Goal: Transaction & Acquisition: Subscribe to service/newsletter

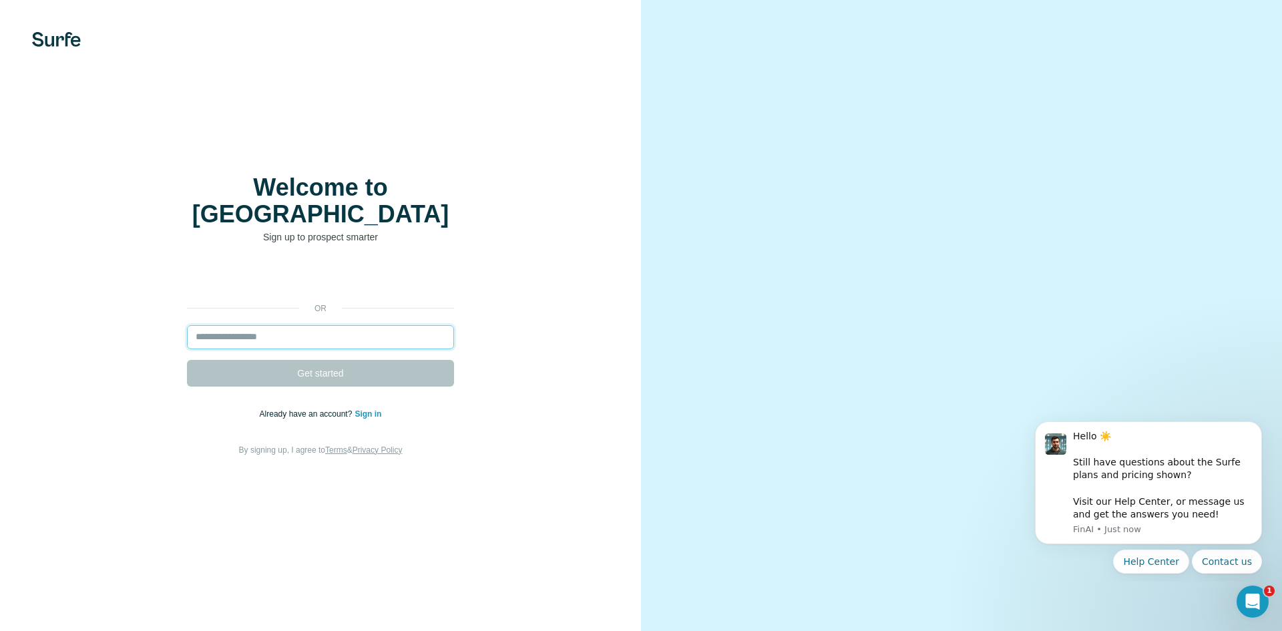
click at [305, 325] on input "email" at bounding box center [320, 337] width 267 height 24
click at [363, 335] on input "email" at bounding box center [320, 337] width 267 height 24
paste input "**********"
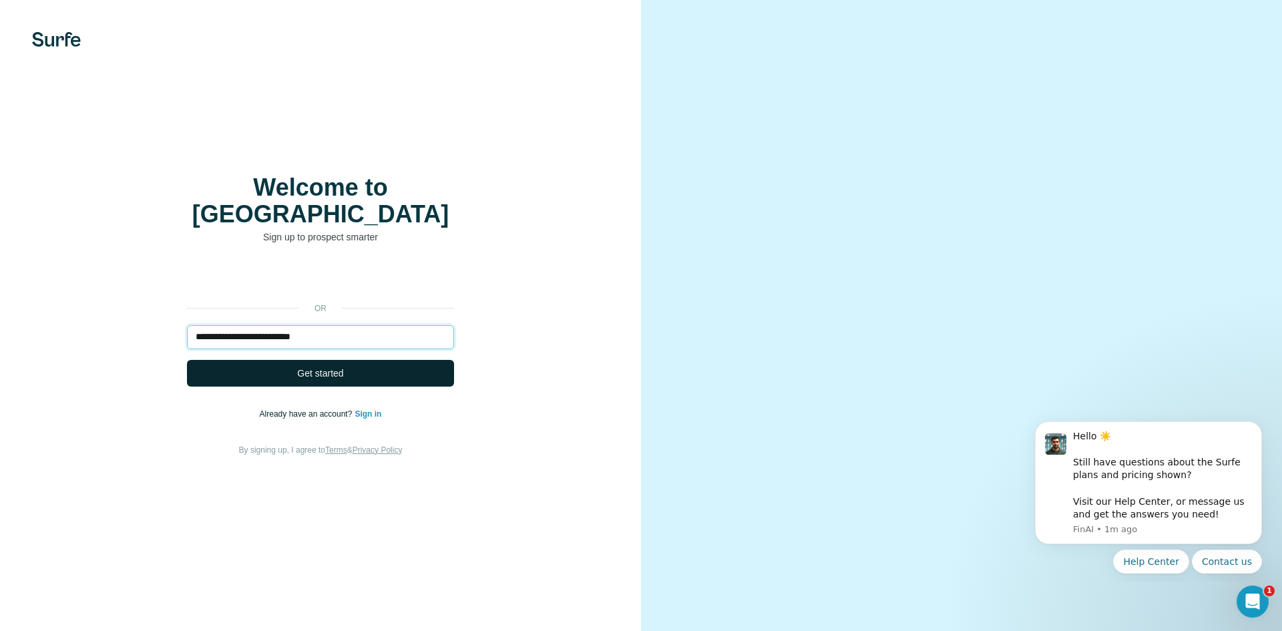
type input "**********"
click at [349, 360] on button "Get started" at bounding box center [320, 373] width 267 height 27
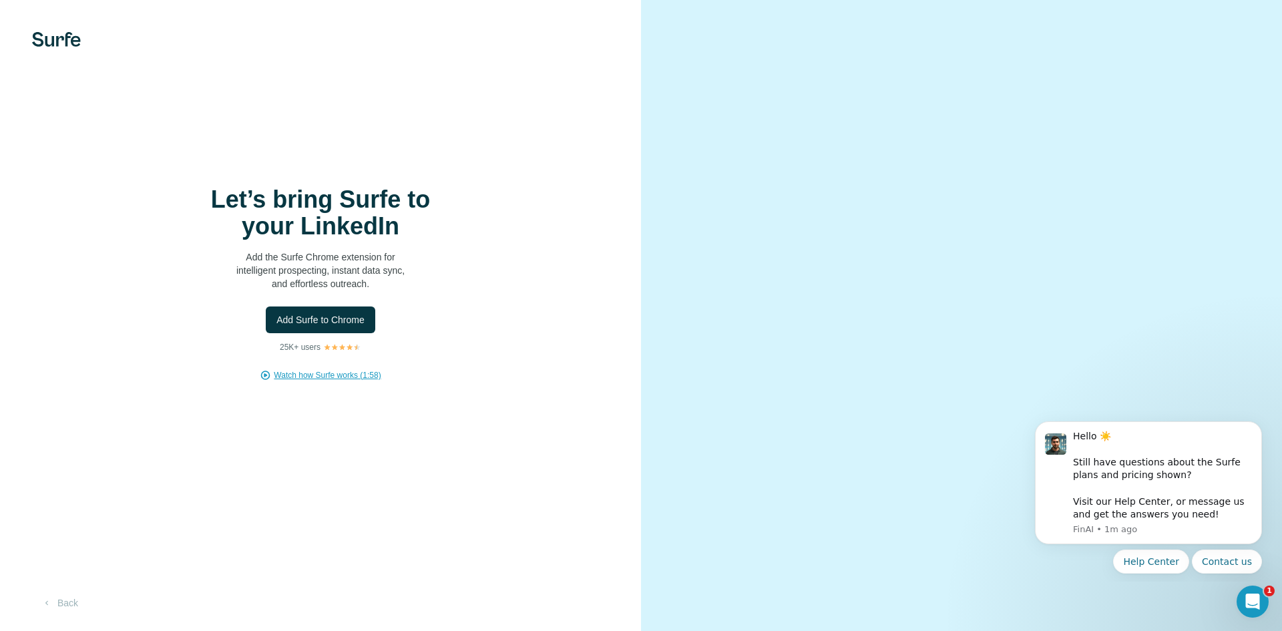
click at [323, 373] on span "Watch how Surfe works (1:58)" at bounding box center [327, 375] width 107 height 12
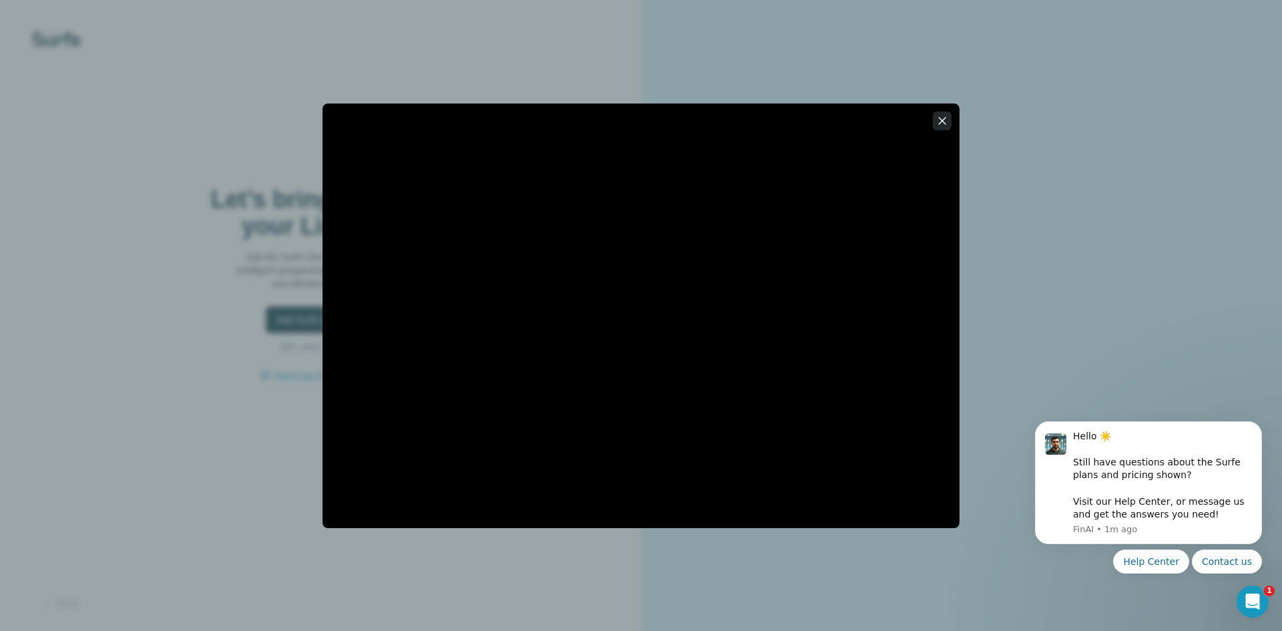
click at [946, 120] on icon "button" at bounding box center [942, 120] width 13 height 13
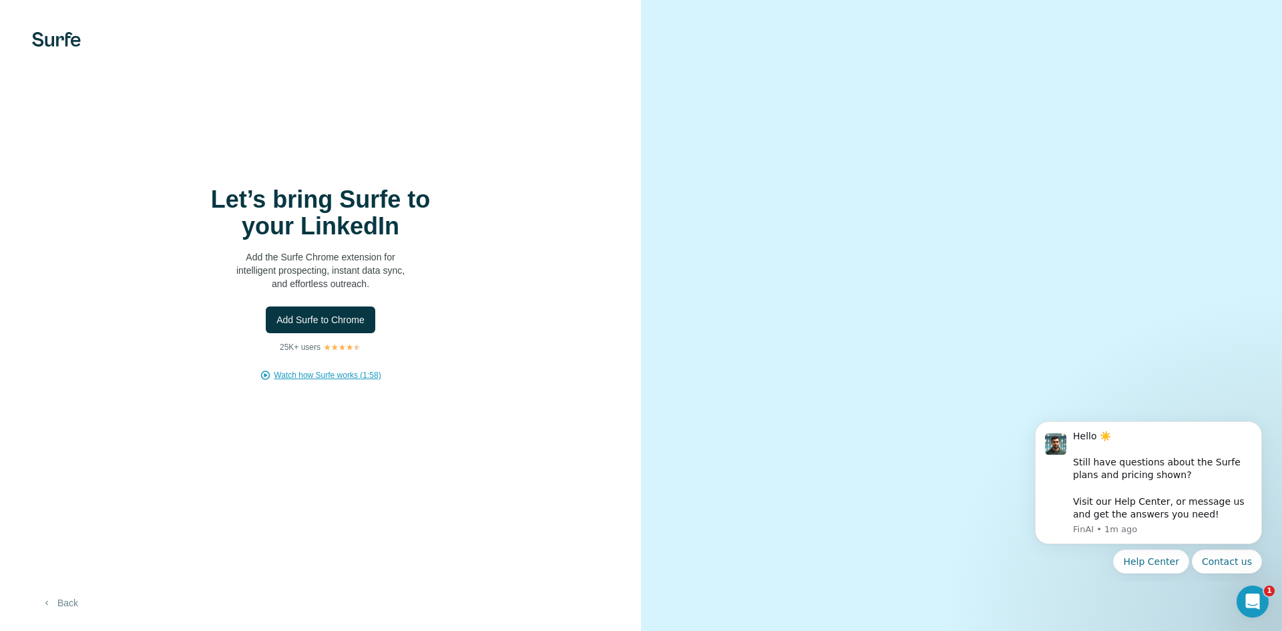
click at [60, 602] on button "Back" at bounding box center [59, 603] width 55 height 24
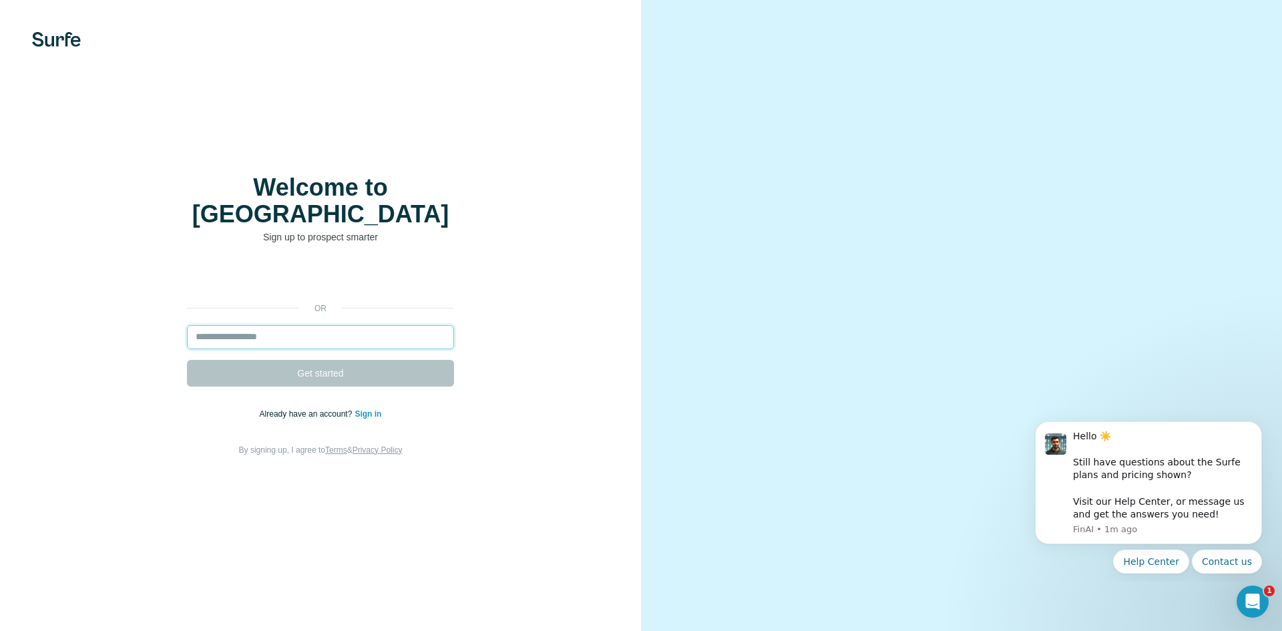
click at [291, 325] on input "email" at bounding box center [320, 337] width 267 height 24
paste input "**********"
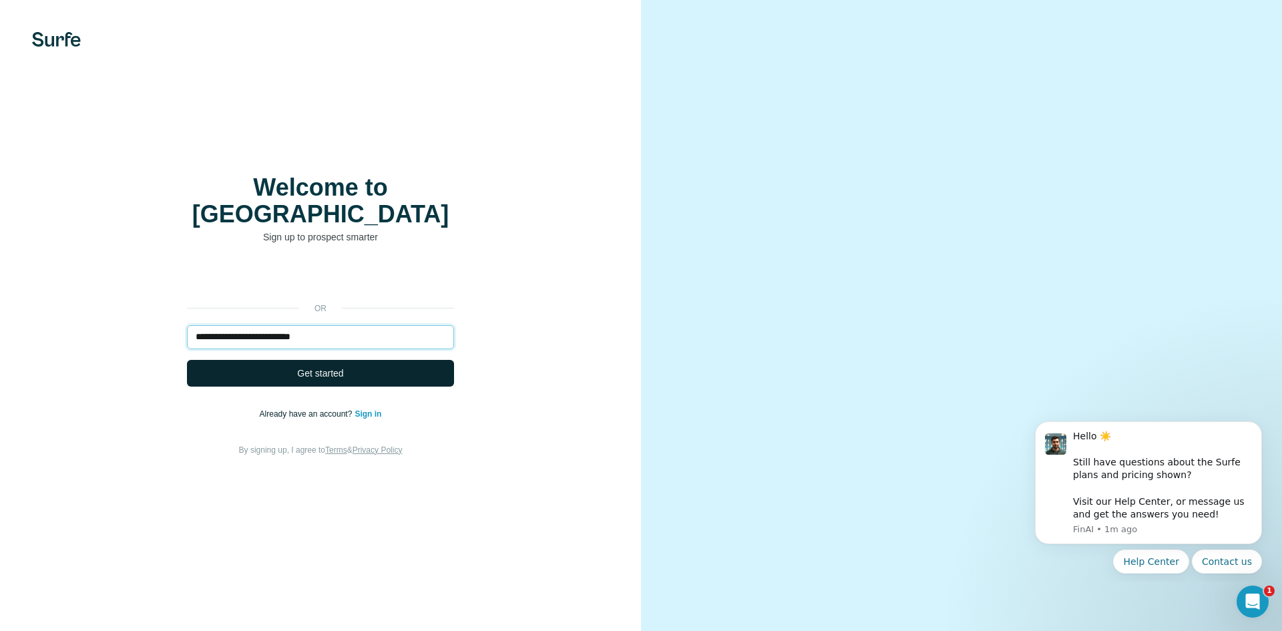
type input "**********"
click at [311, 367] on span "Get started" at bounding box center [320, 373] width 46 height 13
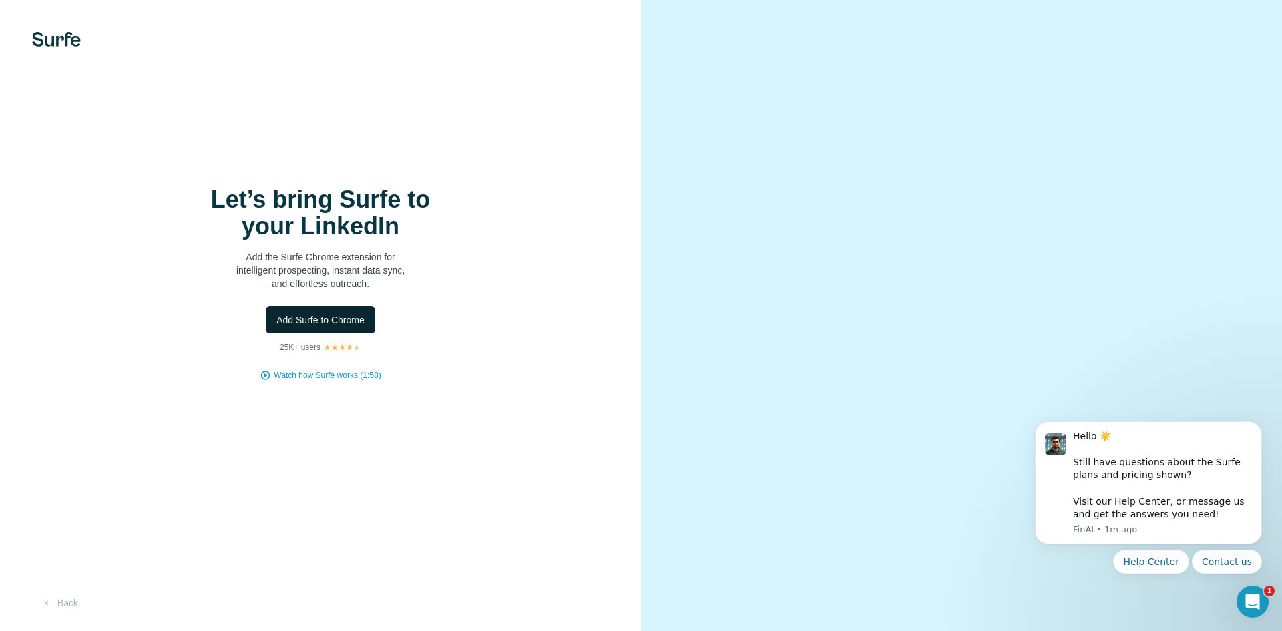
click at [345, 326] on span "Add Surfe to Chrome" at bounding box center [321, 319] width 88 height 13
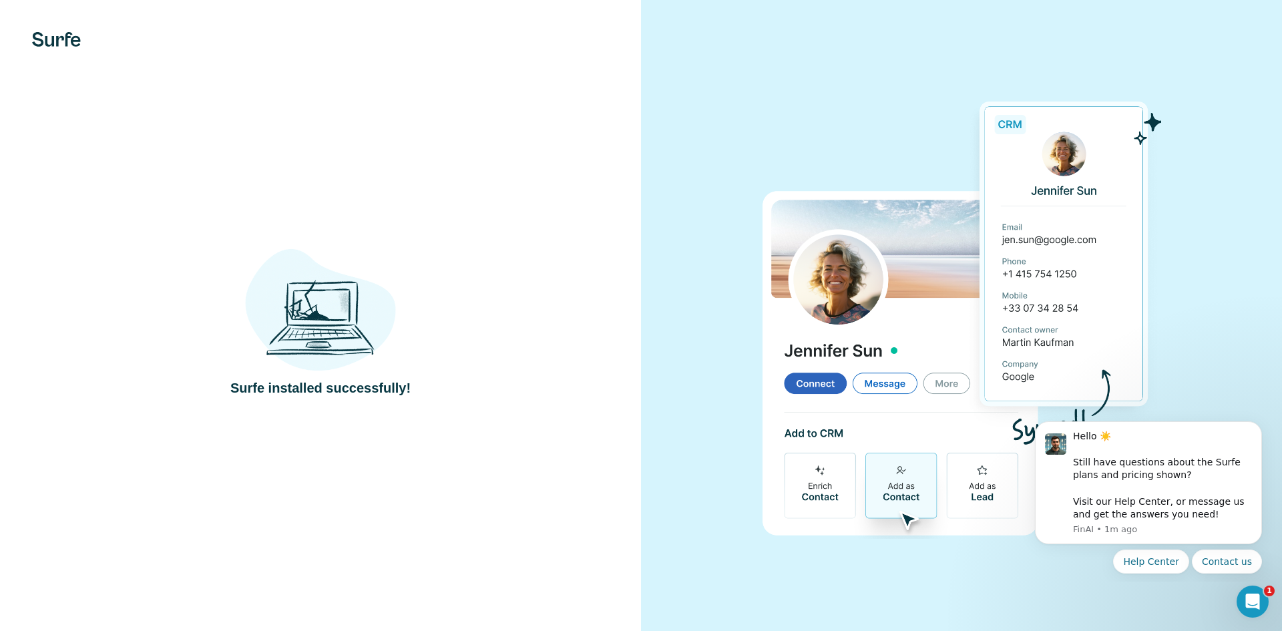
click at [600, 208] on div "Surfe installed successfully!" at bounding box center [320, 315] width 641 height 631
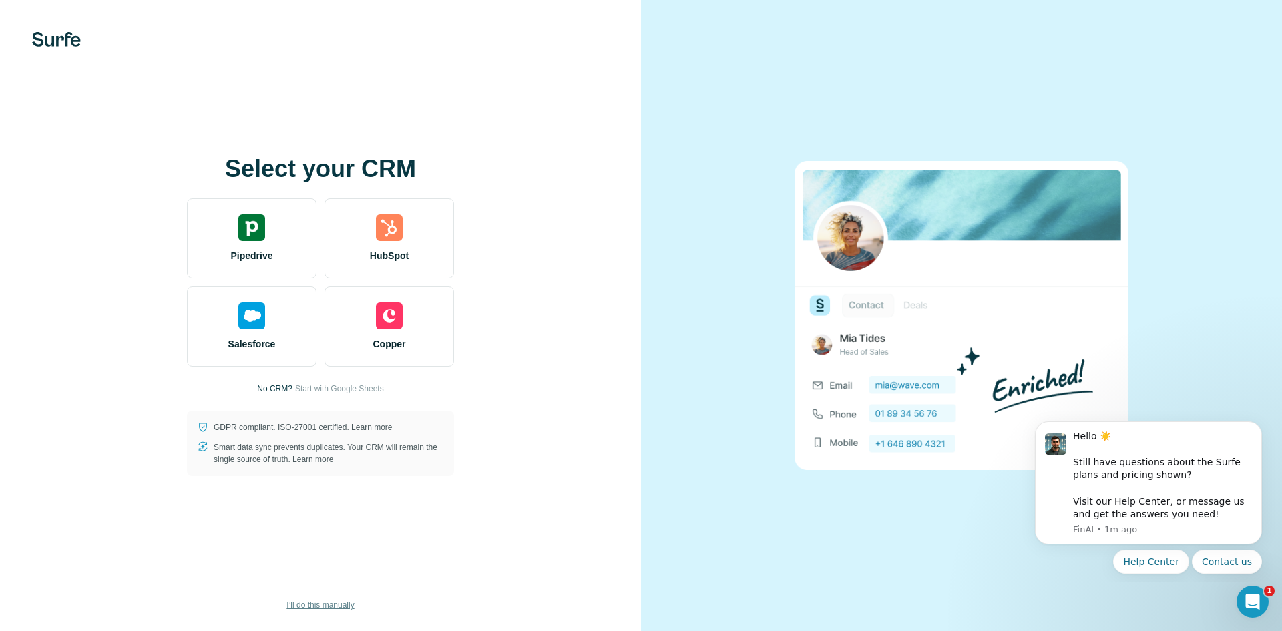
click at [341, 604] on span "I’ll do this manually" at bounding box center [320, 605] width 67 height 12
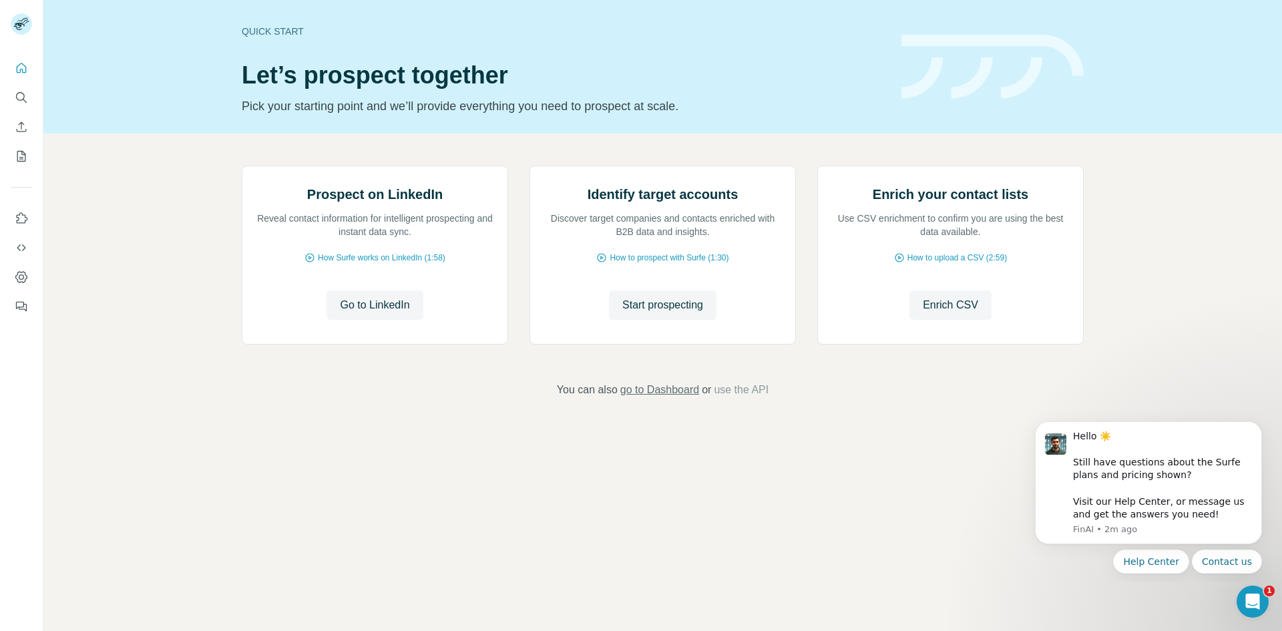
click at [691, 398] on span "go to Dashboard" at bounding box center [659, 390] width 79 height 16
click at [17, 96] on icon "Search" at bounding box center [21, 97] width 13 height 13
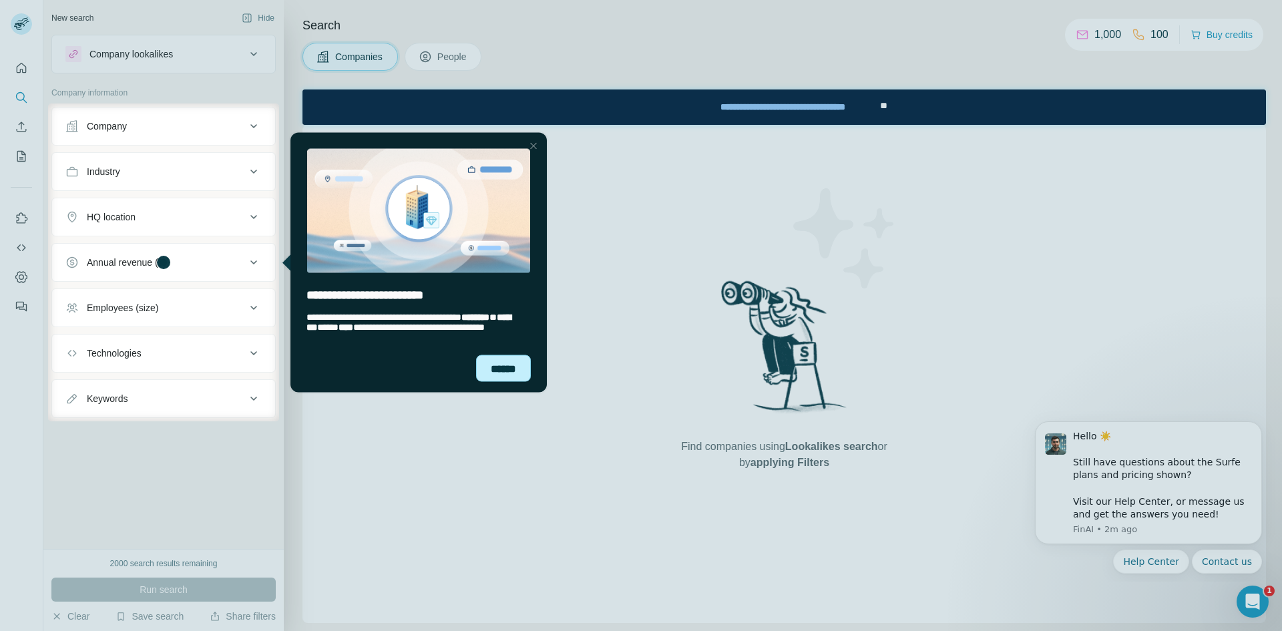
click at [501, 369] on div "******" at bounding box center [503, 368] width 55 height 27
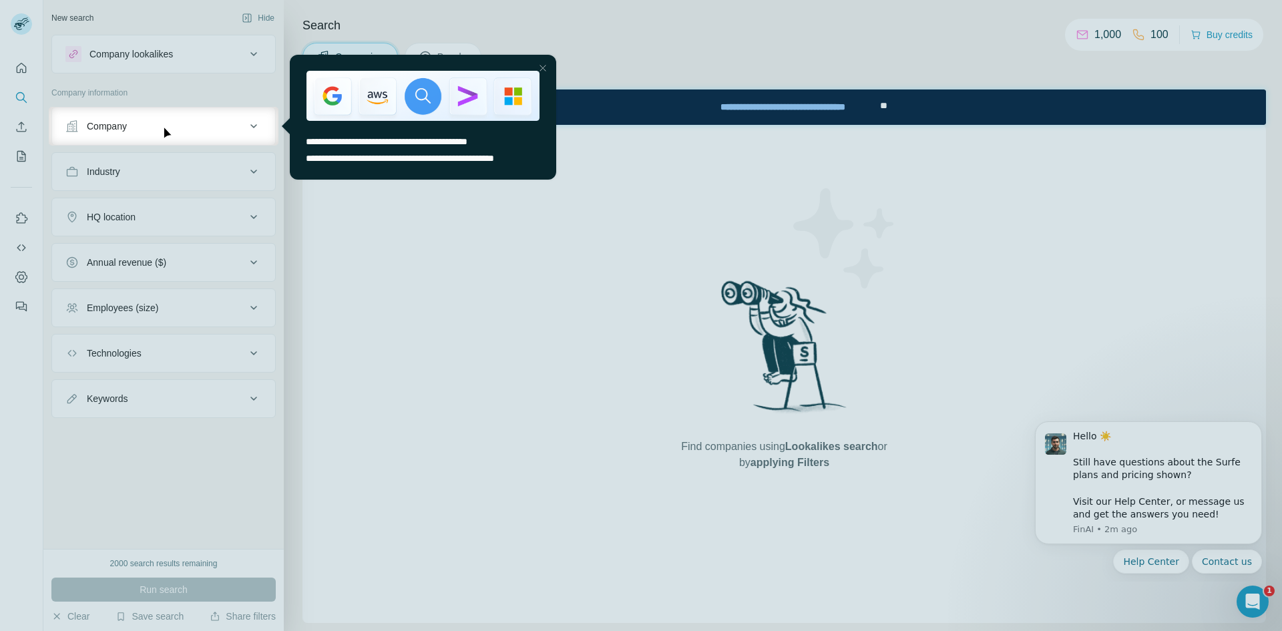
click at [620, 41] on div at bounding box center [641, 53] width 1282 height 107
click at [544, 67] on div at bounding box center [543, 68] width 16 height 16
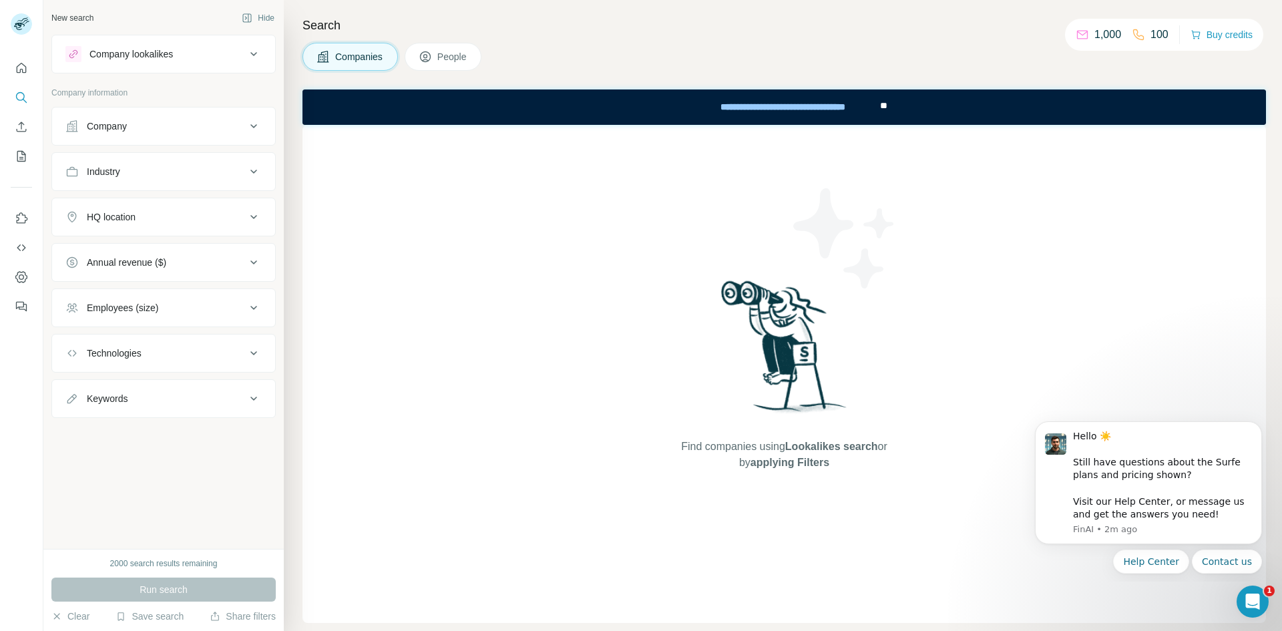
click at [185, 167] on div "Industry" at bounding box center [155, 171] width 180 height 13
click at [152, 199] on input at bounding box center [156, 205] width 165 height 15
type input "*"
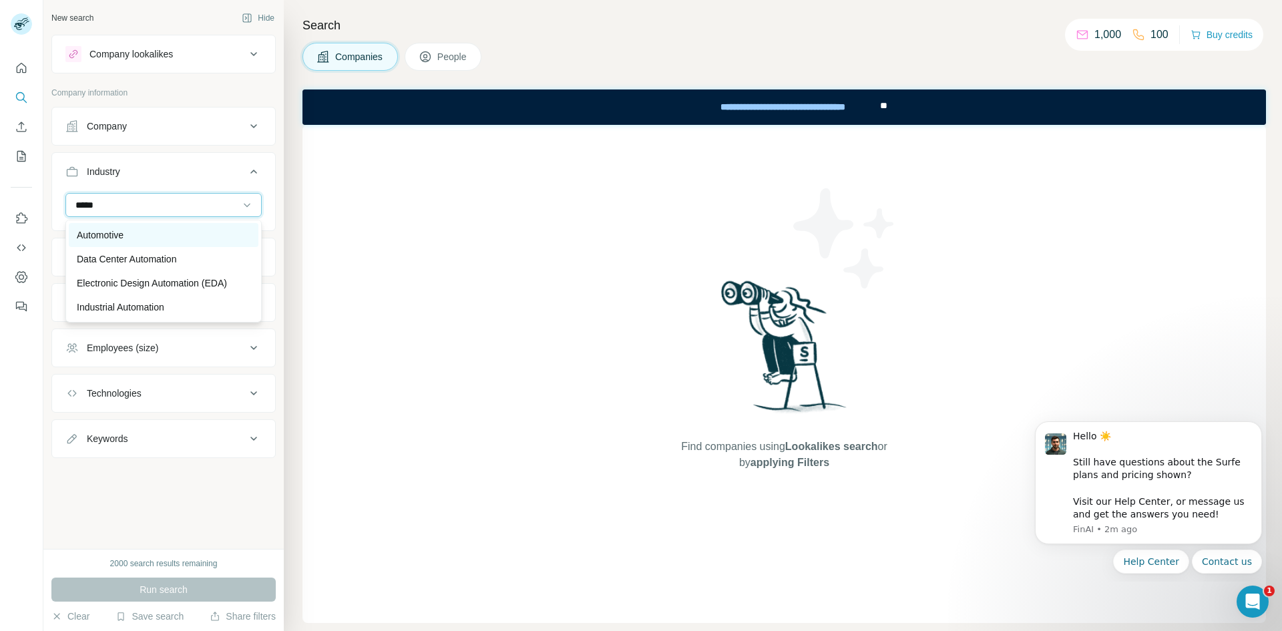
type input "*****"
click at [124, 230] on p "Automotive" at bounding box center [100, 234] width 47 height 13
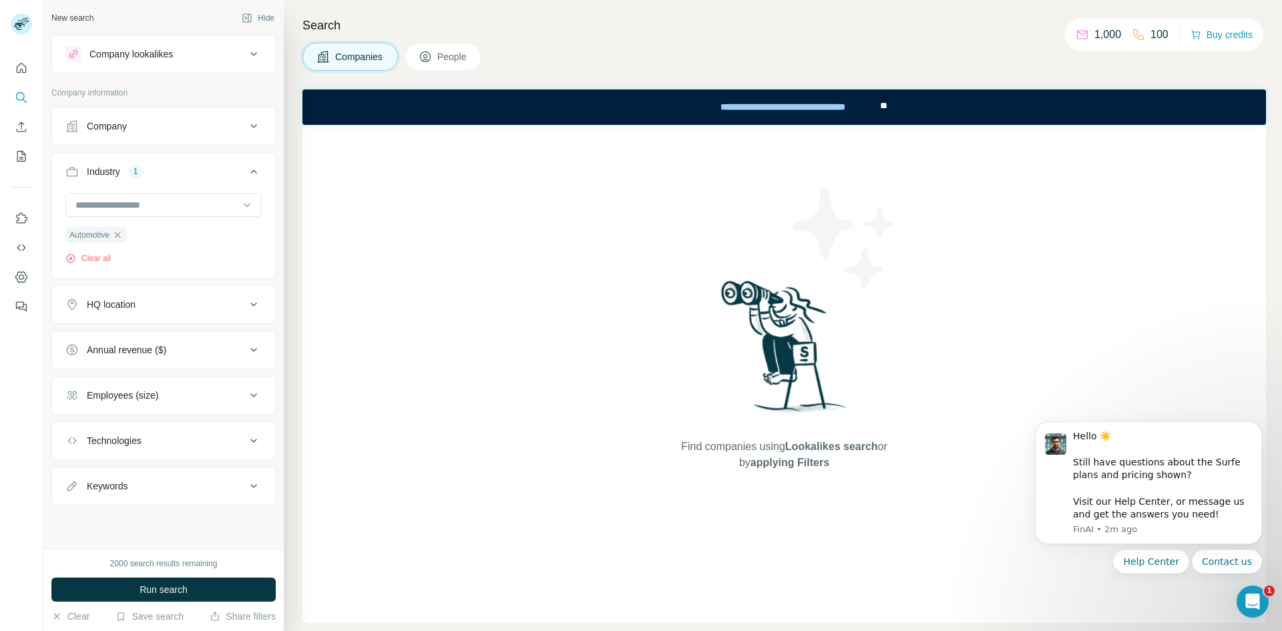
click at [161, 480] on button "Keywords" at bounding box center [163, 486] width 223 height 32
click at [136, 528] on input "text" at bounding box center [150, 520] width 170 height 24
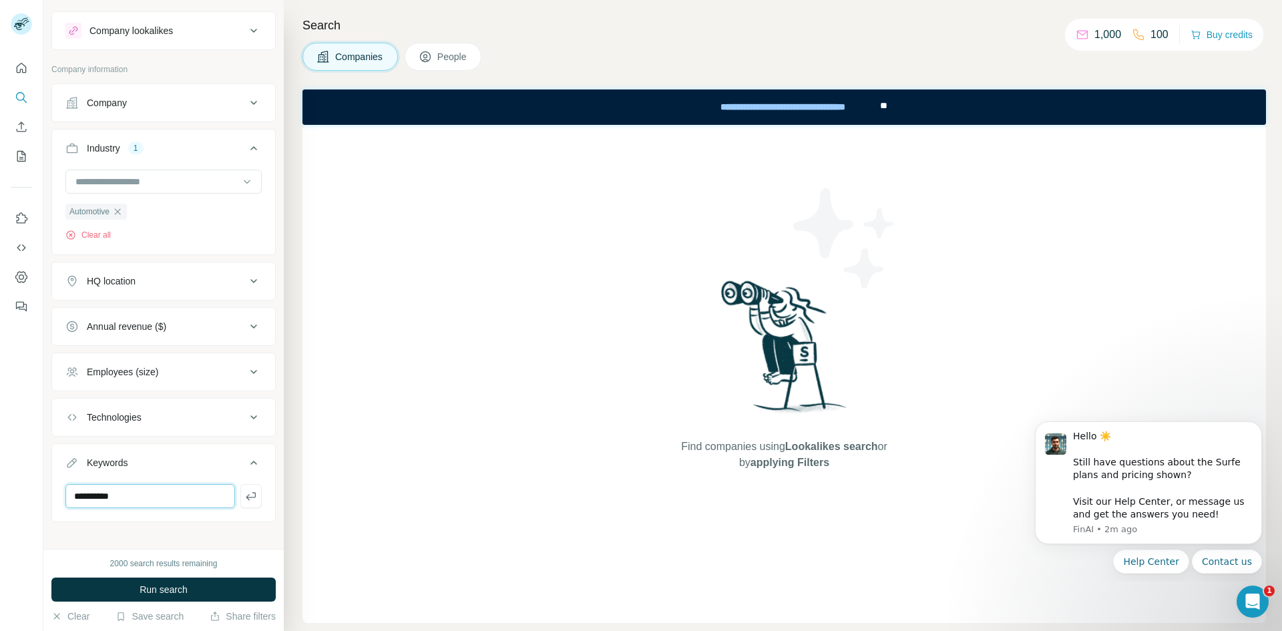
scroll to position [35, 0]
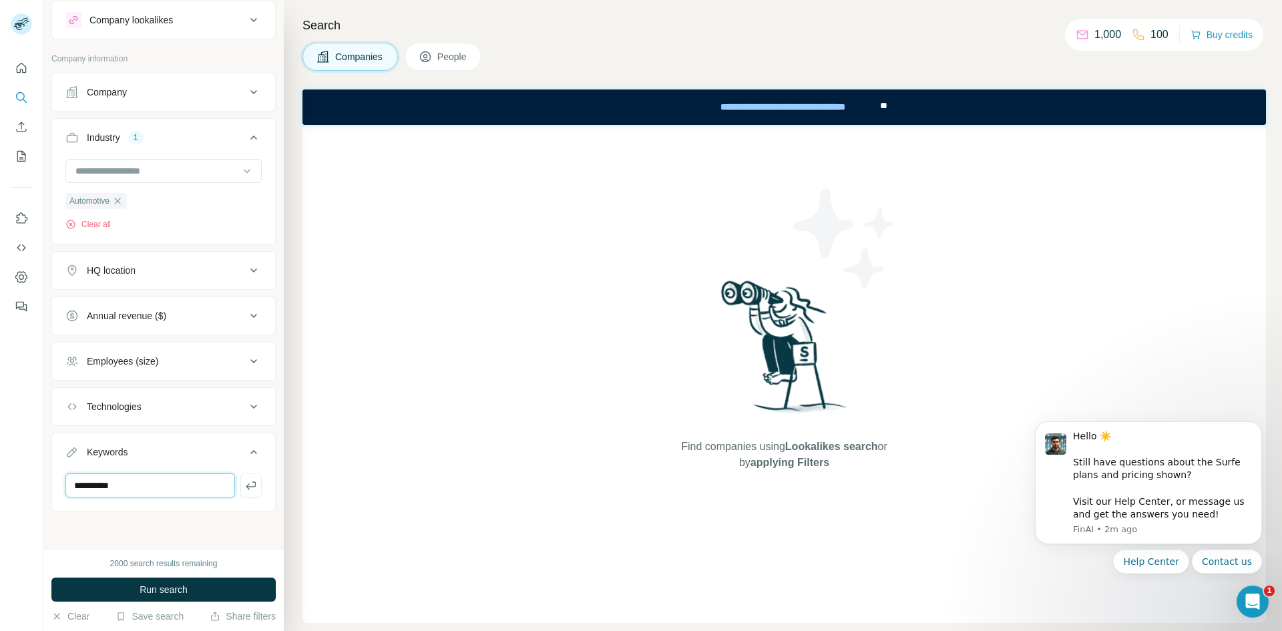
type input "**********"
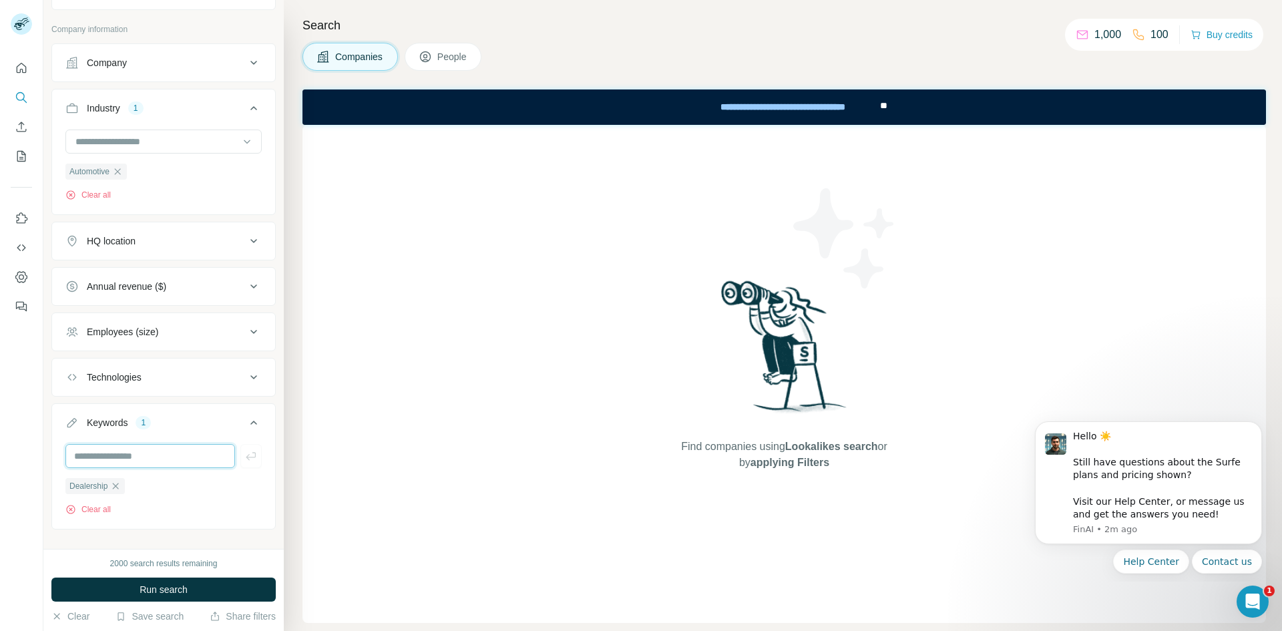
scroll to position [83, 0]
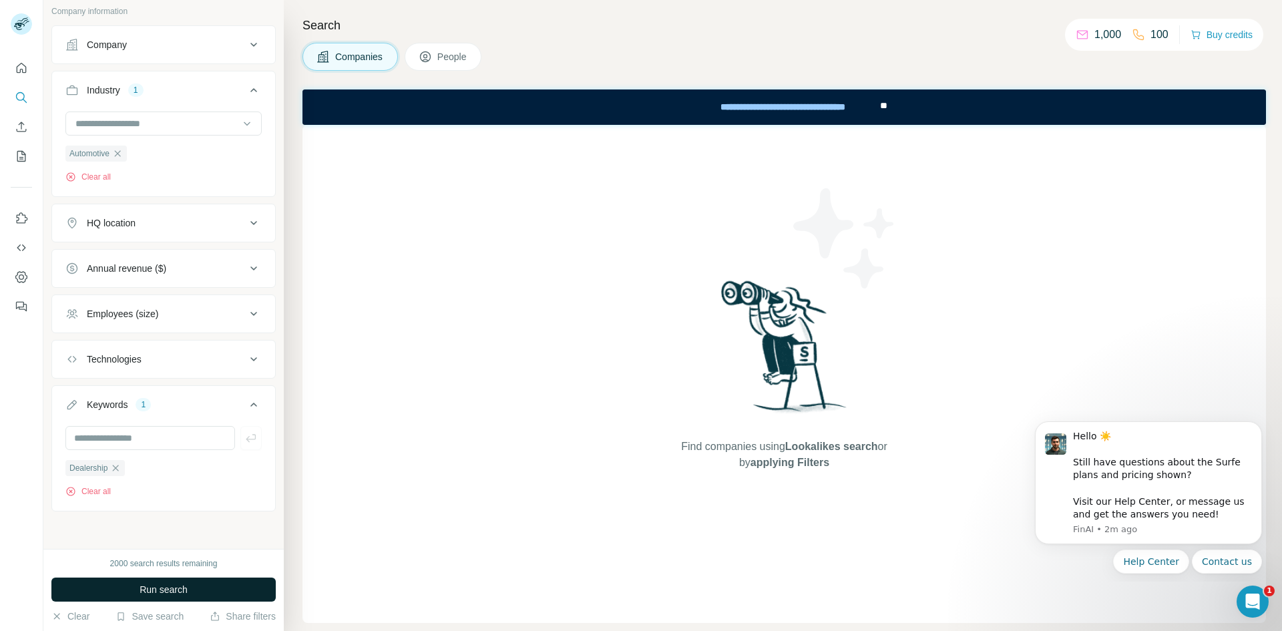
click at [180, 588] on span "Run search" at bounding box center [164, 589] width 48 height 13
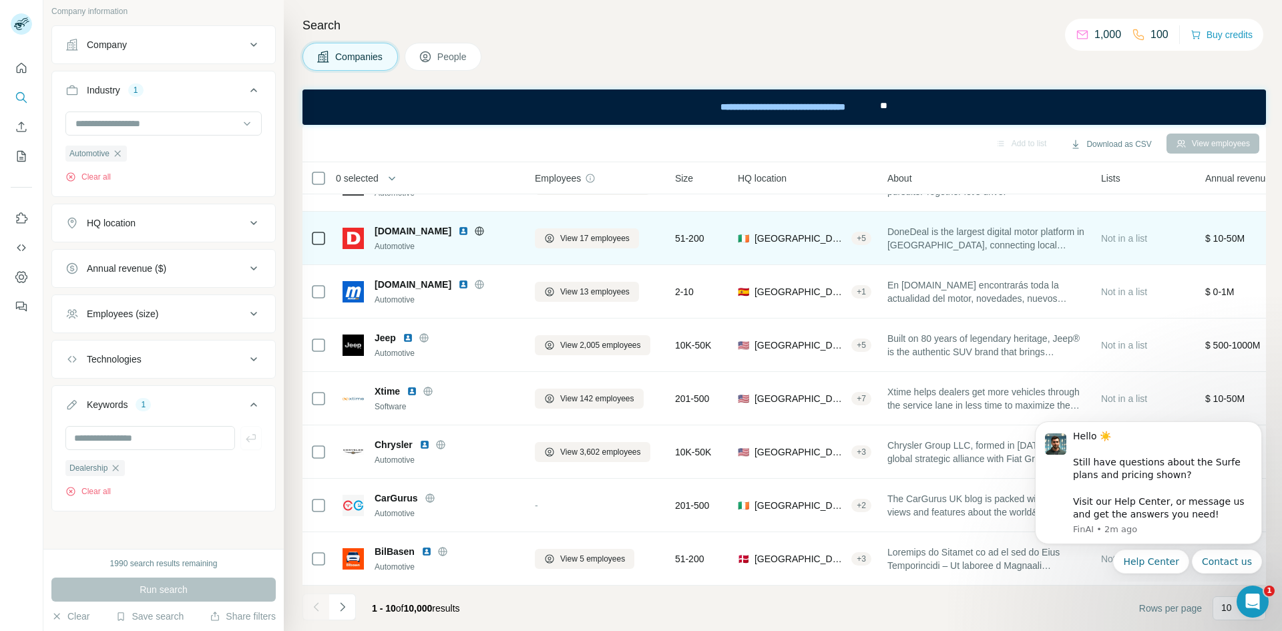
scroll to position [150, 0]
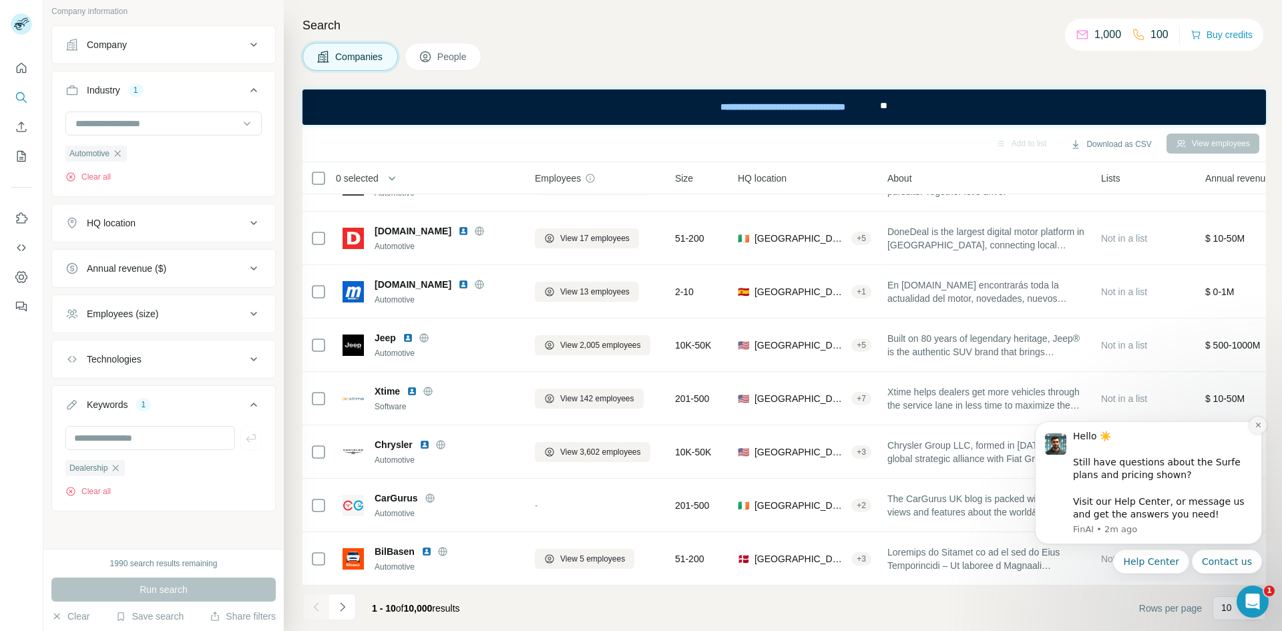
click at [1256, 425] on icon "Dismiss notification" at bounding box center [1258, 424] width 7 height 7
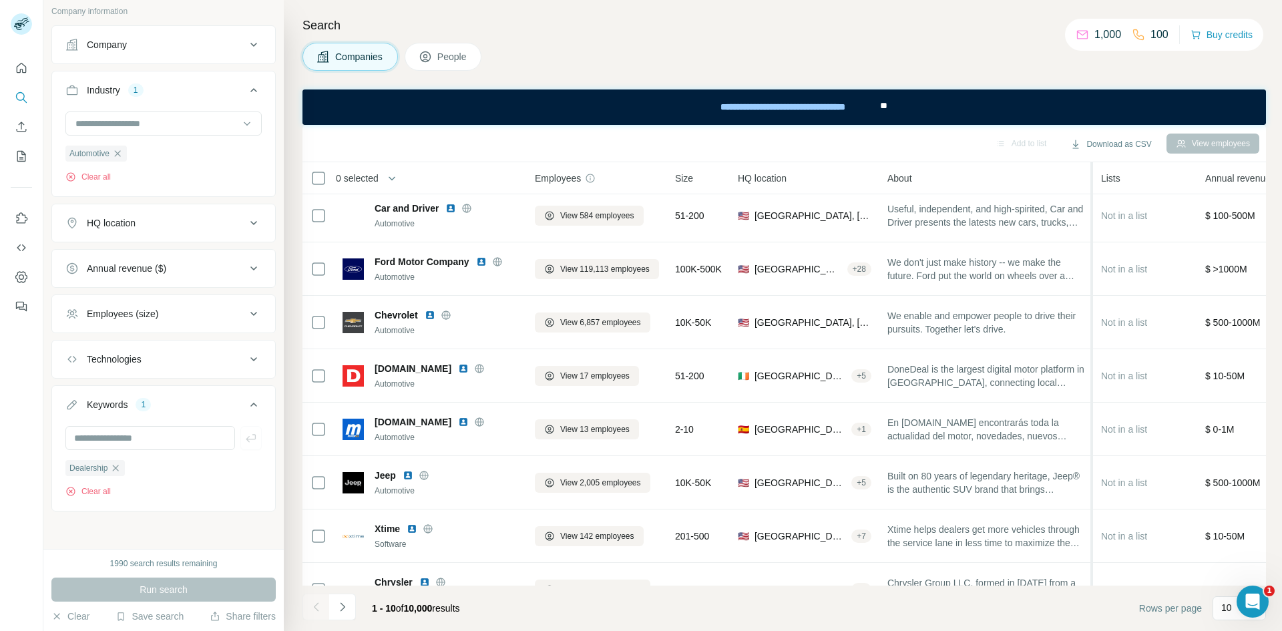
scroll to position [0, 0]
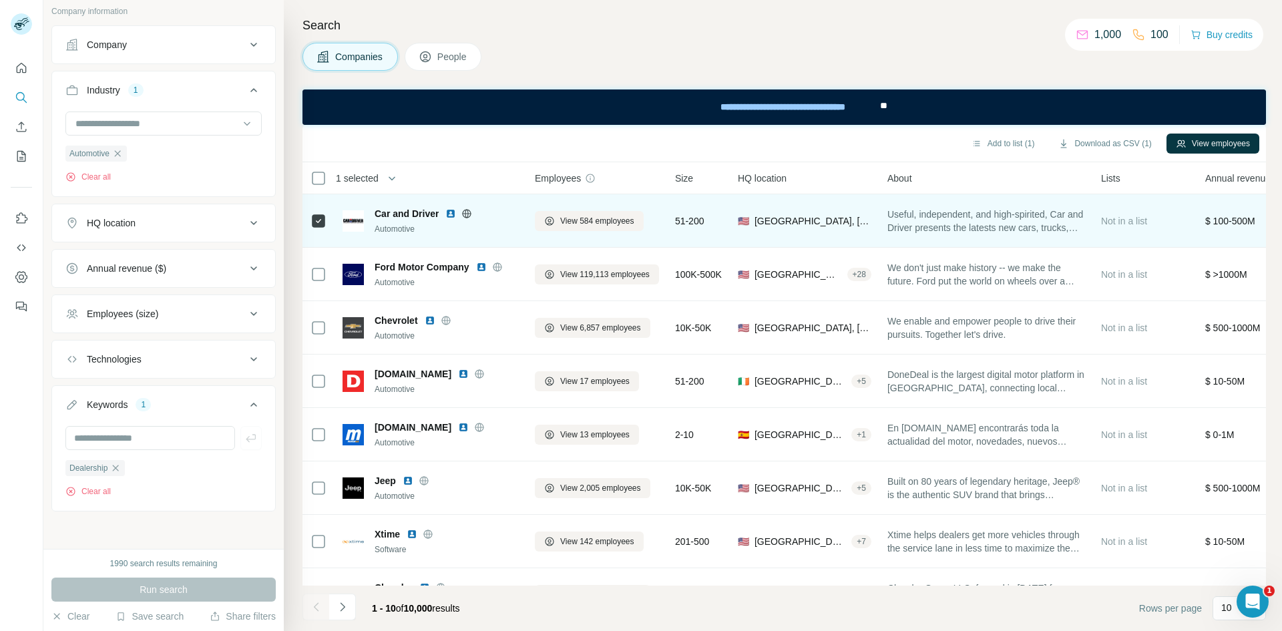
click at [707, 232] on div "51-200" at bounding box center [698, 220] width 47 height 37
click at [478, 227] on div "Automotive" at bounding box center [447, 229] width 144 height 12
click at [548, 222] on icon at bounding box center [549, 221] width 11 height 11
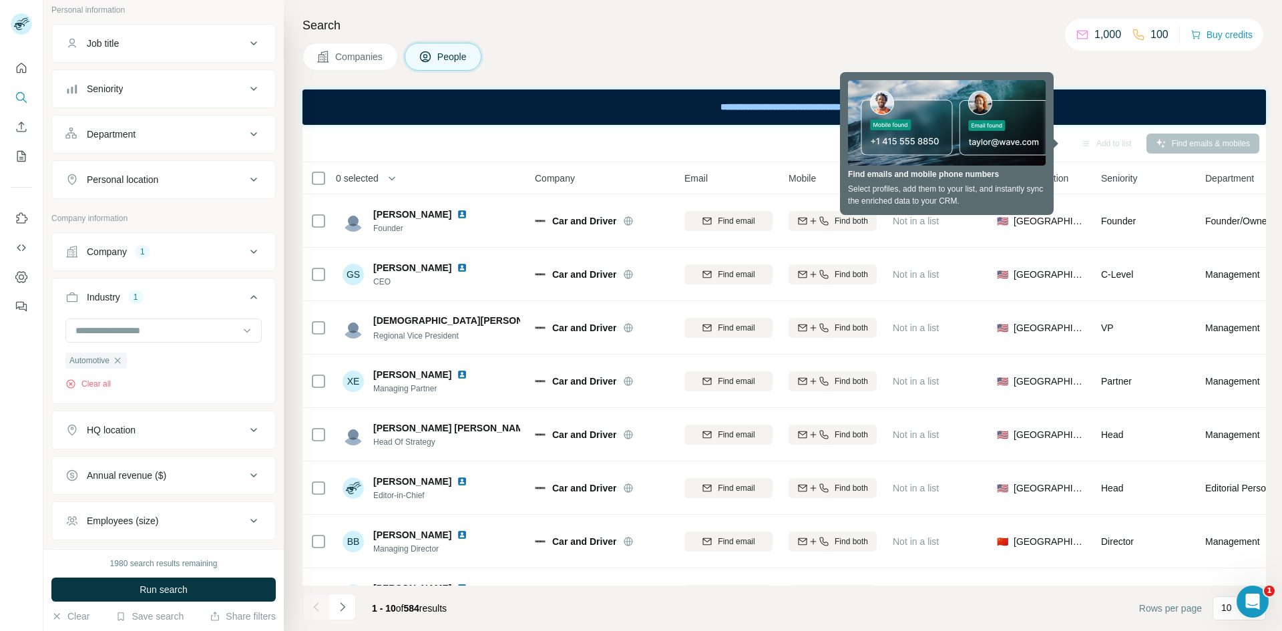
click at [378, 57] on span "Companies" at bounding box center [359, 56] width 49 height 13
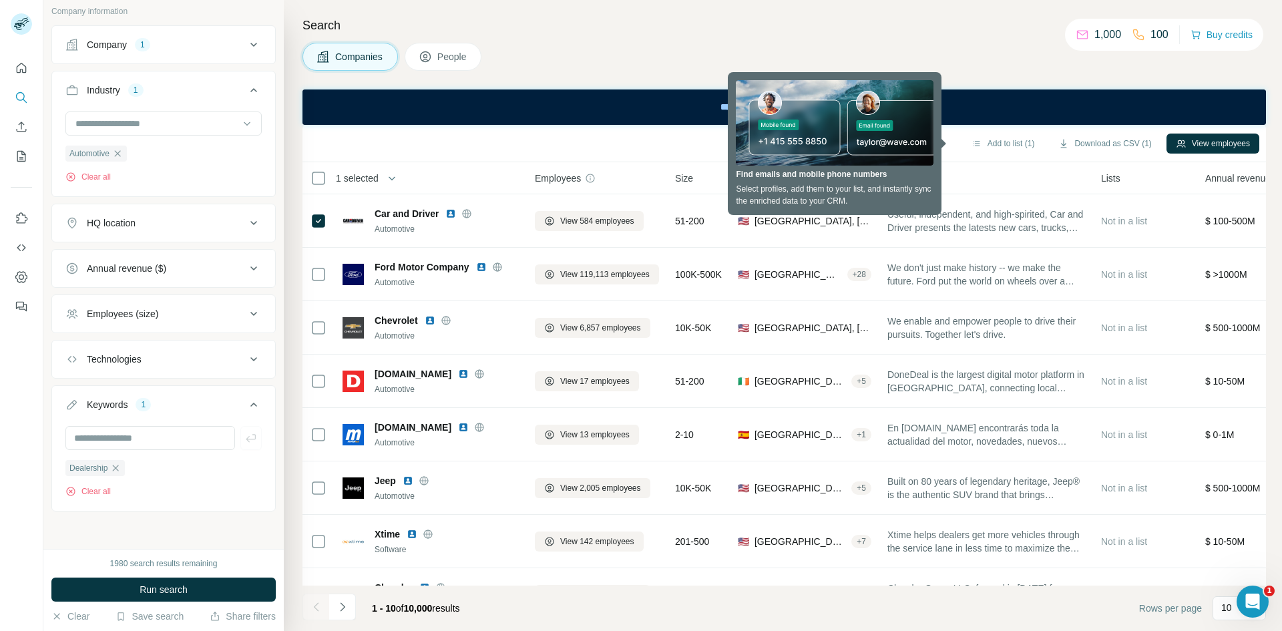
click at [456, 136] on div "Add to list (1) Download as CSV (1) View employees" at bounding box center [784, 143] width 950 height 23
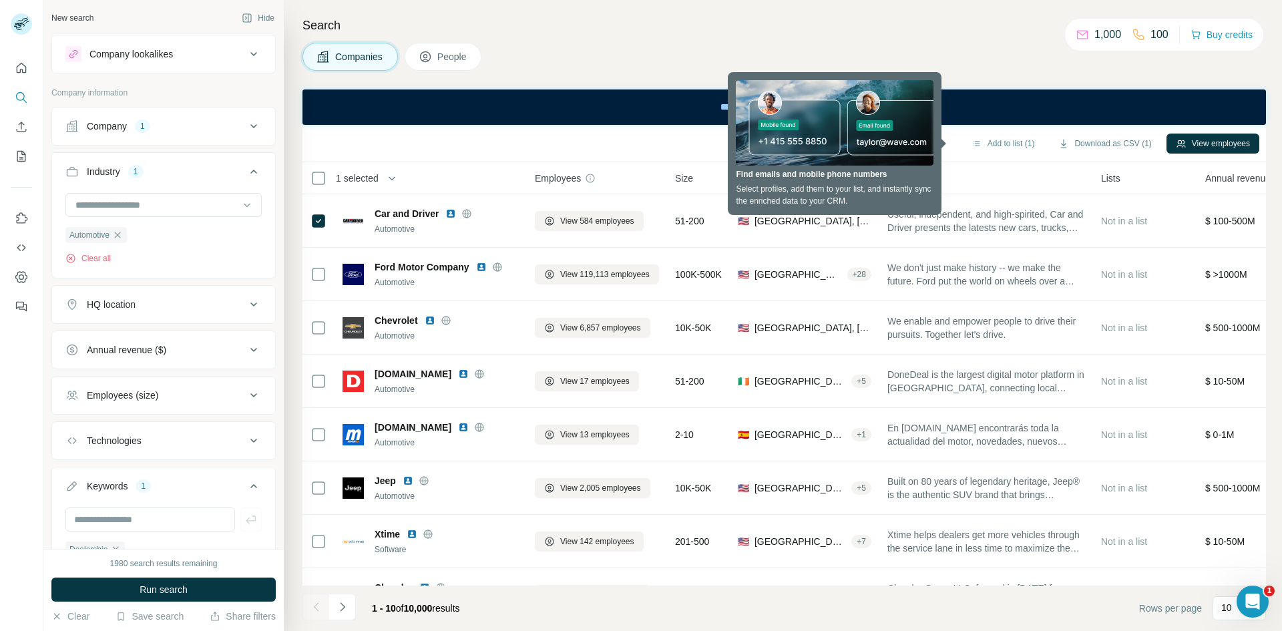
click at [132, 128] on div "Company 1" at bounding box center [155, 126] width 180 height 13
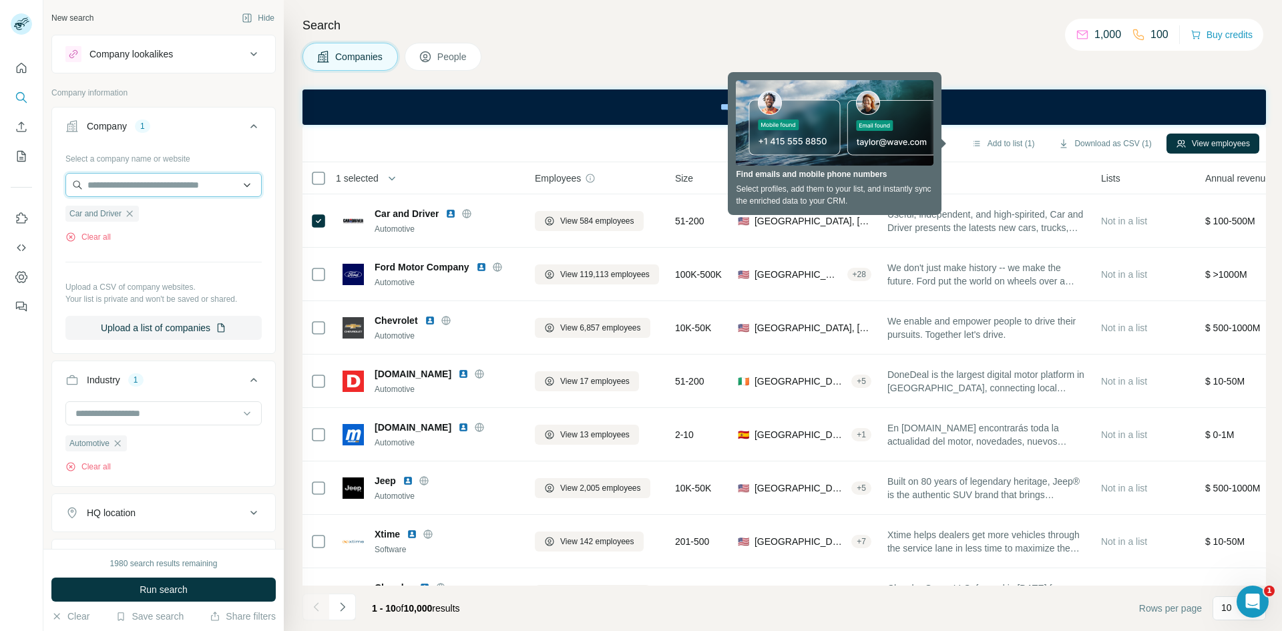
click at [129, 188] on input "text" at bounding box center [163, 185] width 196 height 24
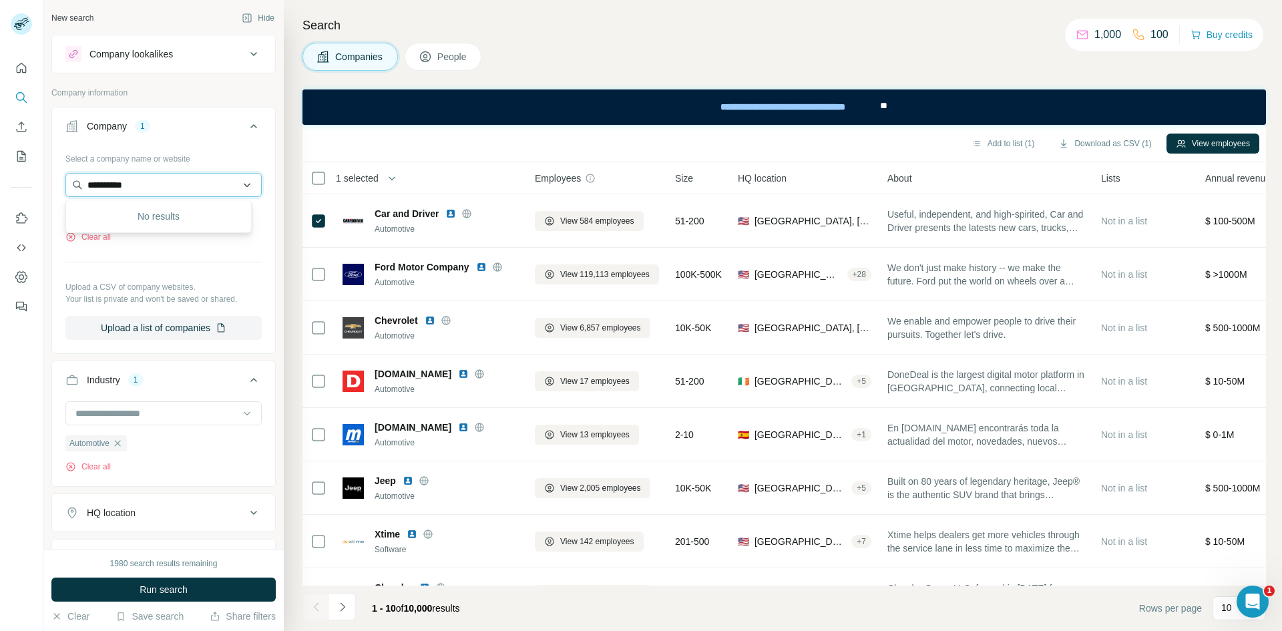
type input "**********"
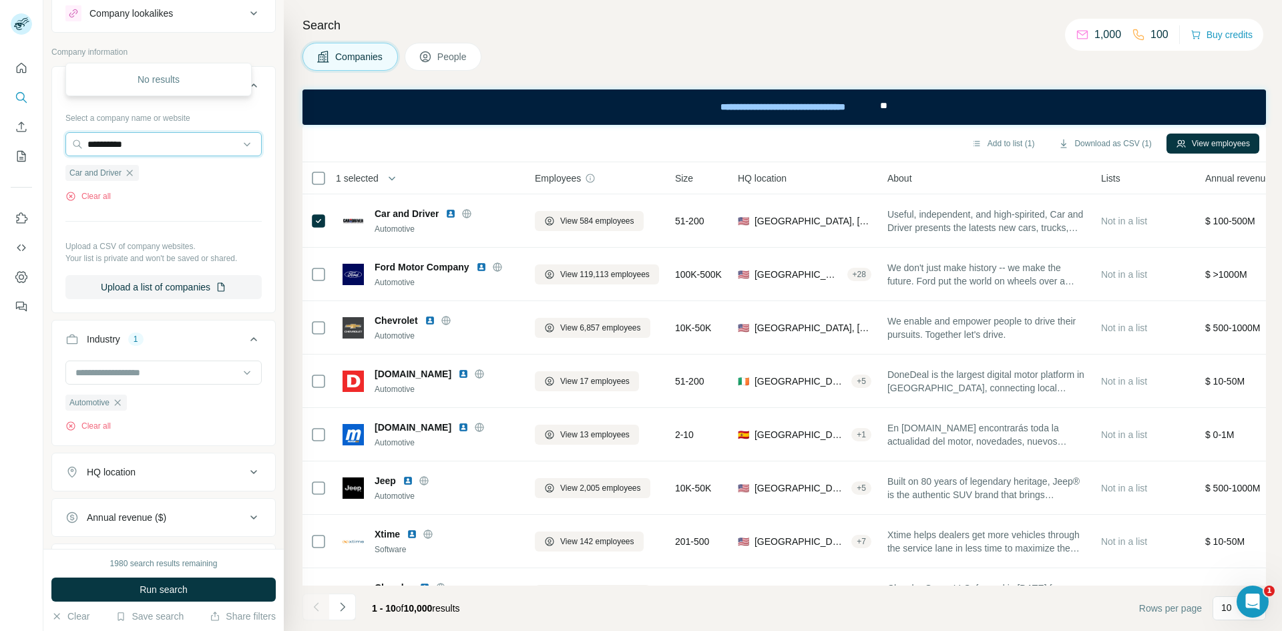
scroll to position [178, 0]
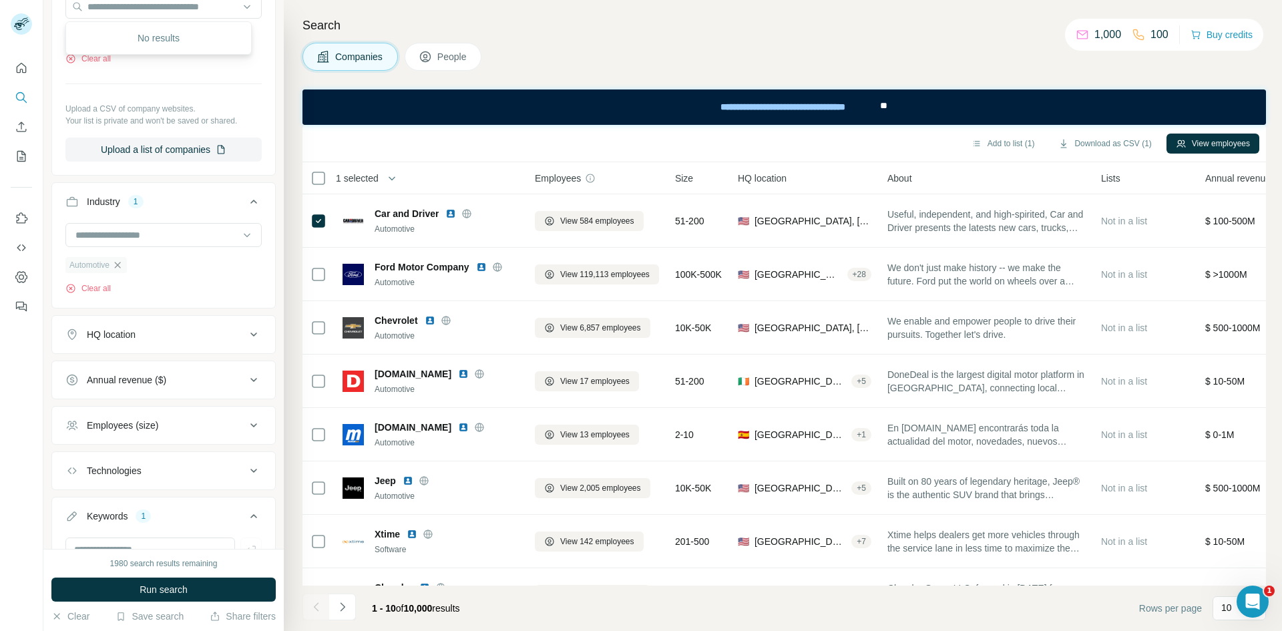
click at [121, 267] on icon "button" at bounding box center [117, 265] width 11 height 11
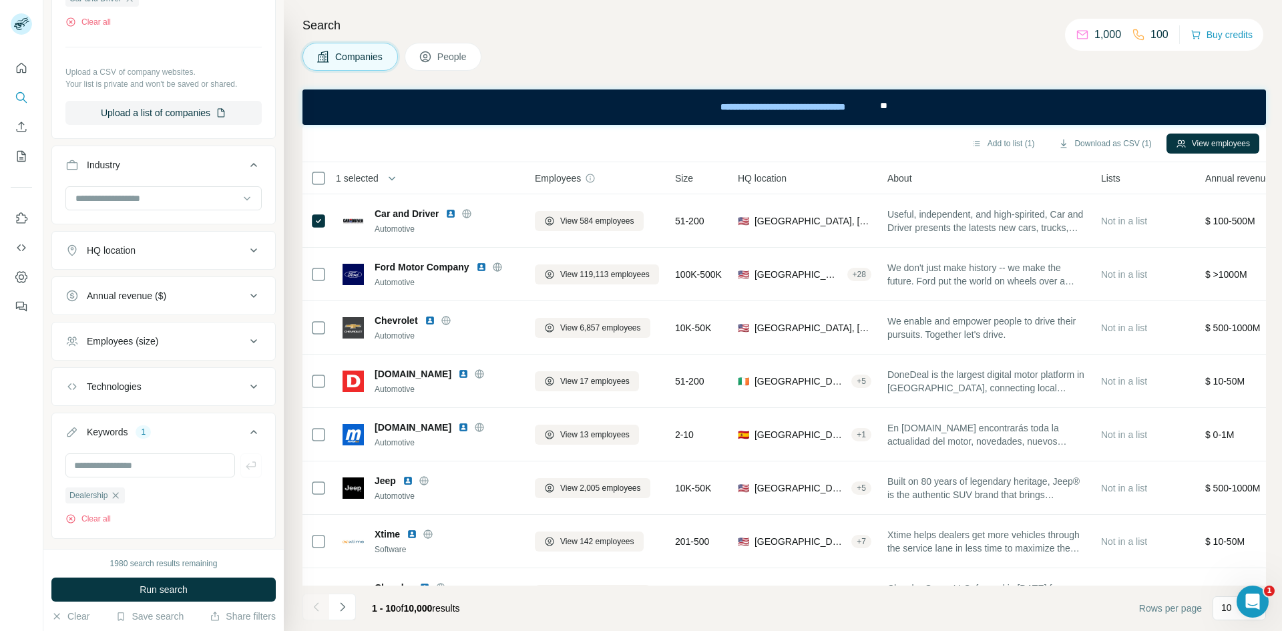
scroll to position [244, 0]
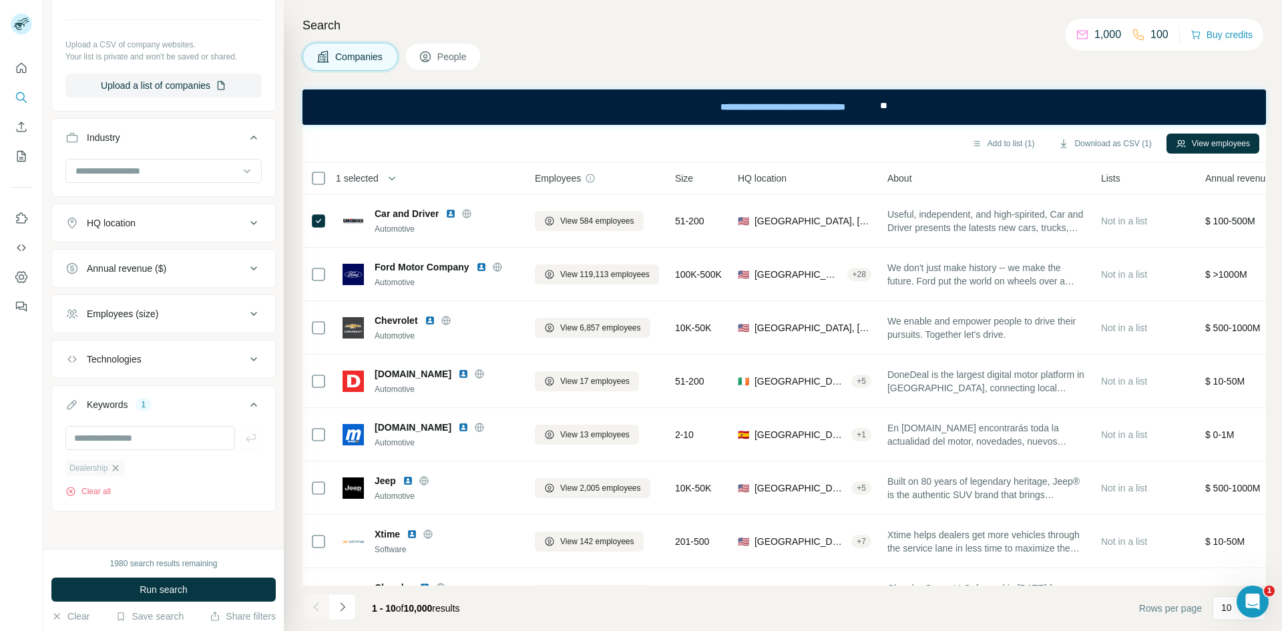
click at [119, 470] on icon "button" at bounding box center [116, 468] width 6 height 6
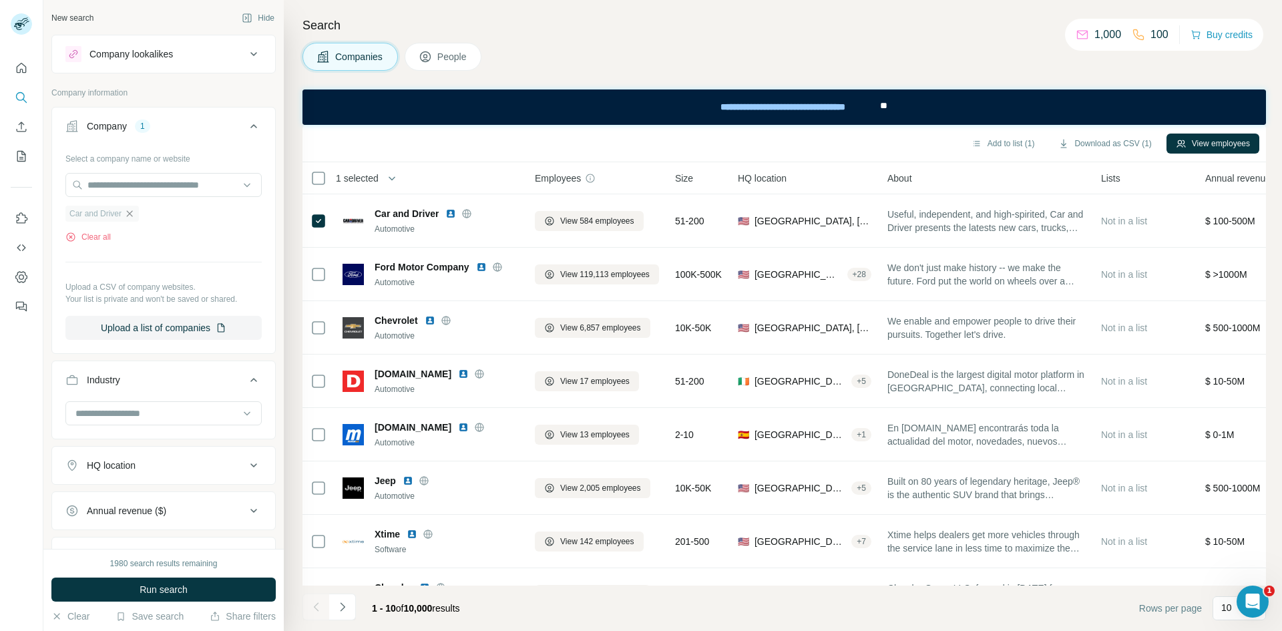
click at [130, 215] on icon "button" at bounding box center [129, 213] width 11 height 11
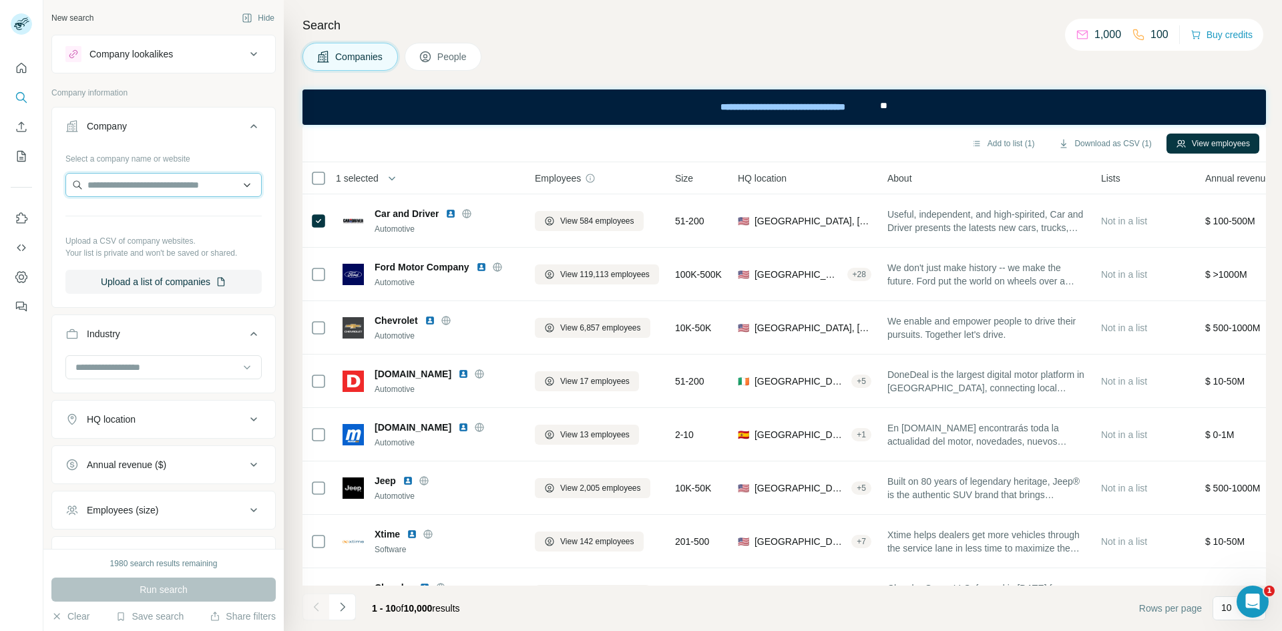
click at [113, 191] on input "text" at bounding box center [163, 185] width 196 height 24
type input "**********"
click at [135, 323] on button "Industry" at bounding box center [163, 336] width 223 height 37
click at [446, 59] on span "People" at bounding box center [452, 56] width 31 height 13
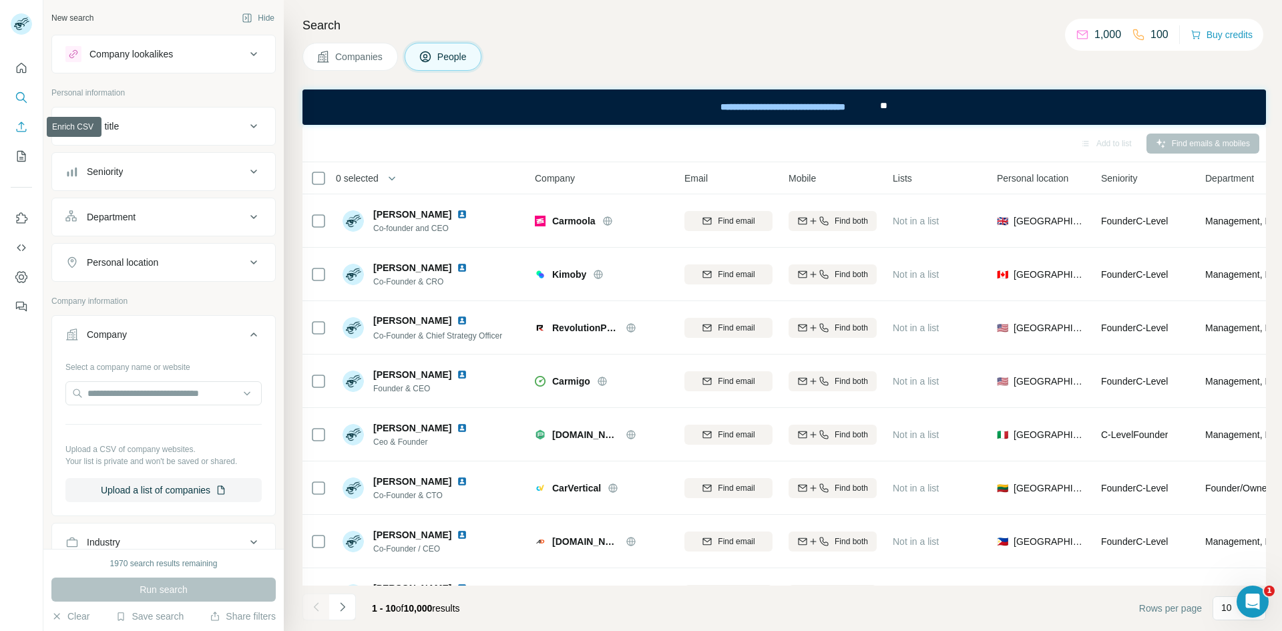
click at [19, 124] on icon "Enrich CSV" at bounding box center [22, 127] width 10 height 10
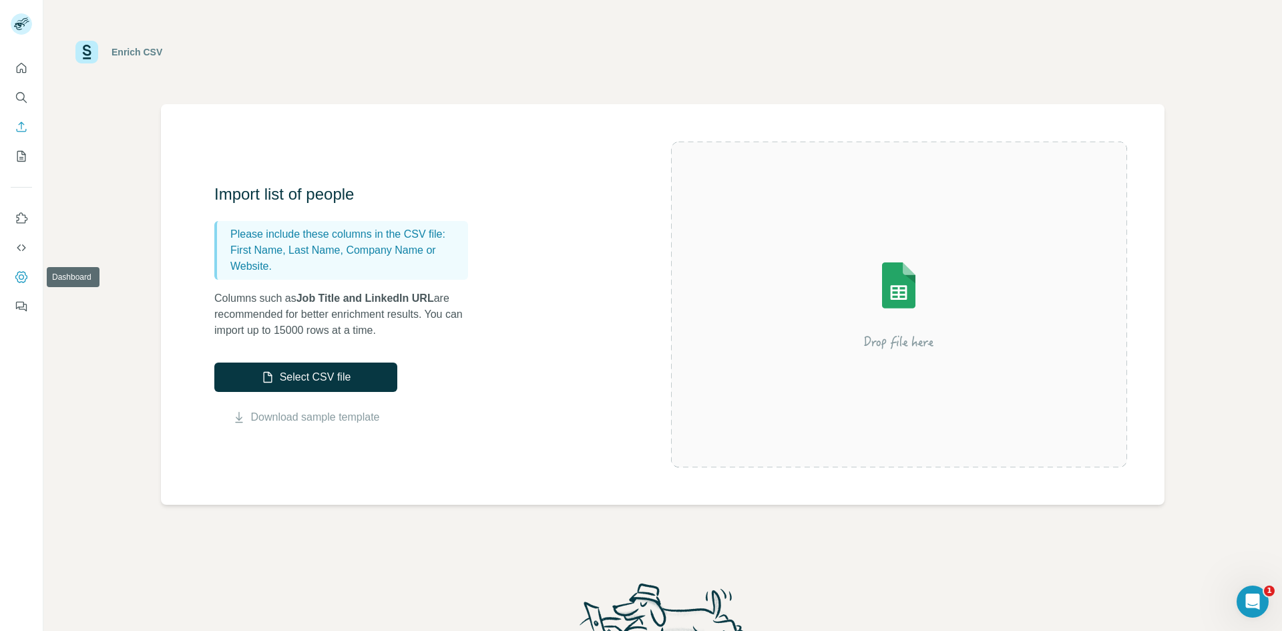
click at [18, 281] on icon "Dashboard" at bounding box center [21, 276] width 12 height 11
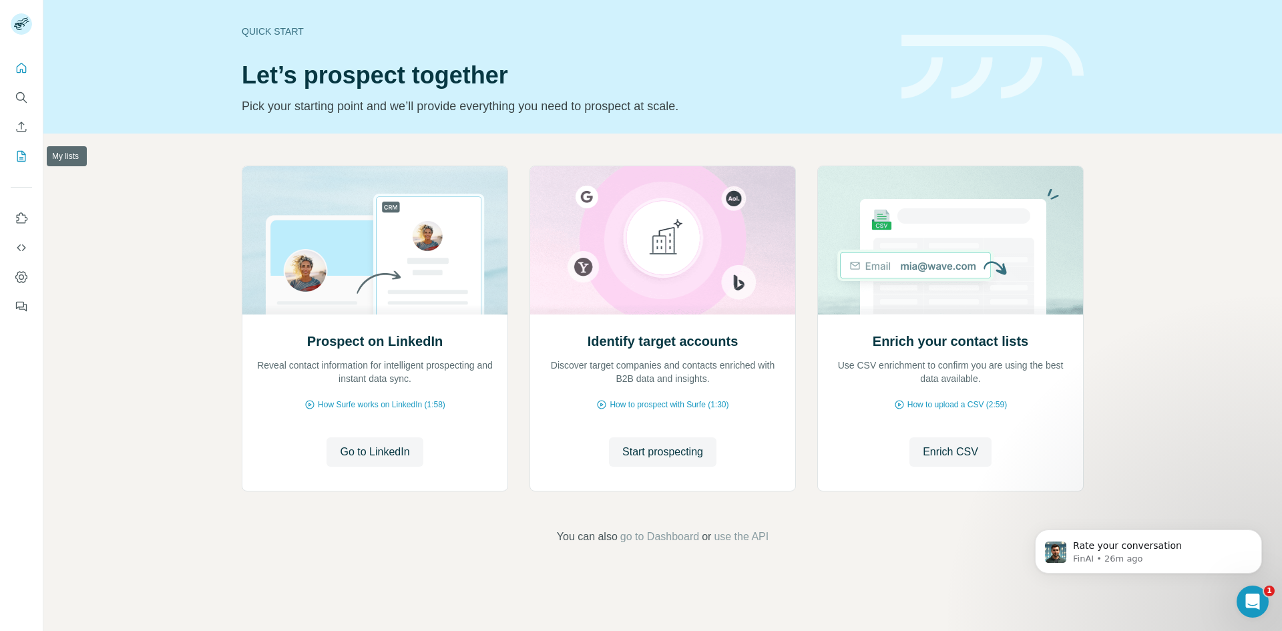
click at [13, 160] on button "My lists" at bounding box center [21, 156] width 21 height 24
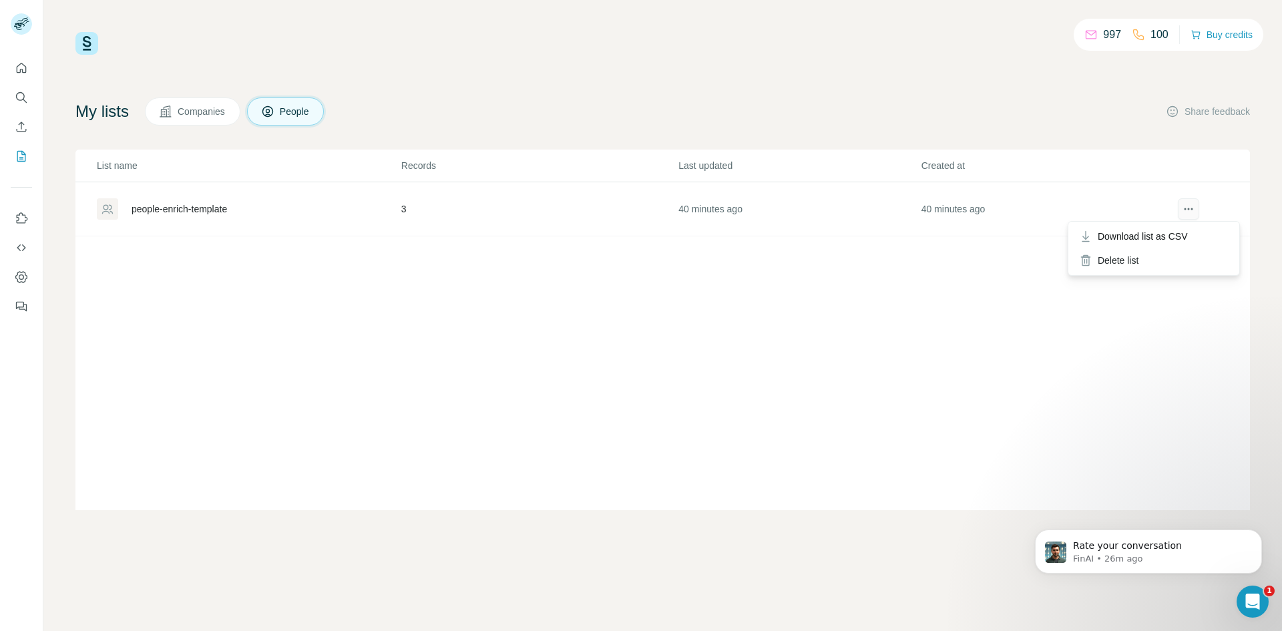
click at [1178, 205] on button "actions" at bounding box center [1188, 208] width 21 height 21
click at [214, 192] on td "people-enrich-template" at bounding box center [237, 209] width 325 height 54
click at [216, 199] on div "people-enrich-template" at bounding box center [248, 208] width 303 height 21
